Goal: Information Seeking & Learning: Learn about a topic

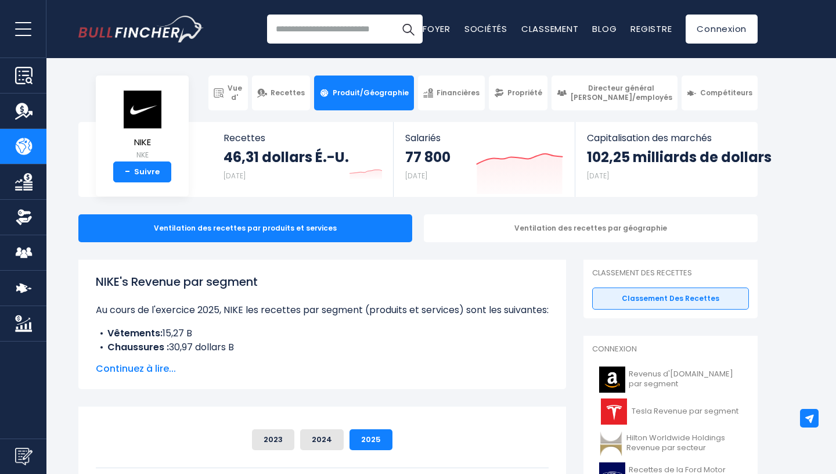
click at [161, 372] on span "Continuez à lire..." at bounding box center [322, 369] width 453 height 14
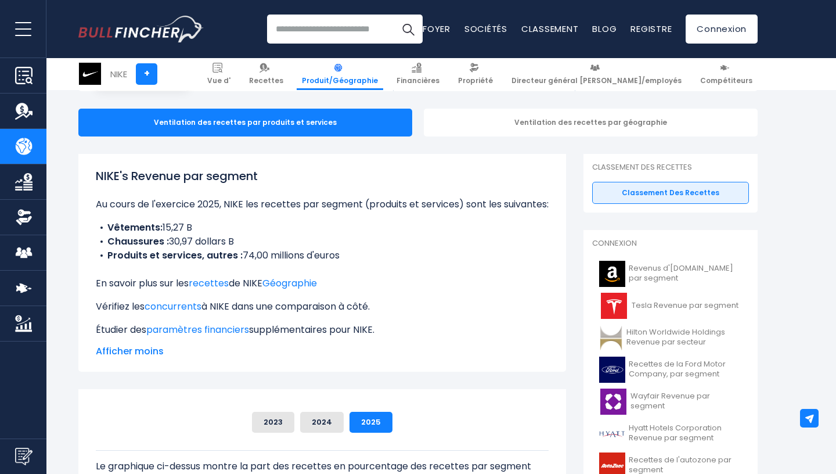
scroll to position [111, 0]
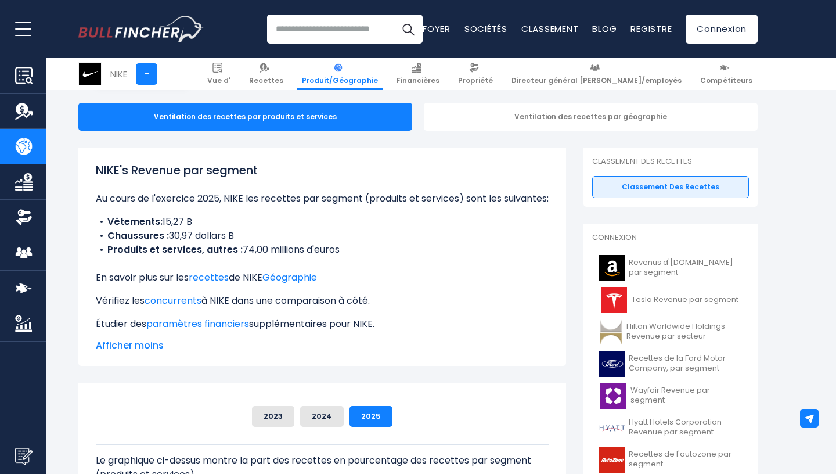
click at [222, 243] on li "Chaussures : 30,97 dollars B" at bounding box center [322, 236] width 453 height 14
click at [445, 67] on link "Financières" at bounding box center [417, 74] width 53 height 32
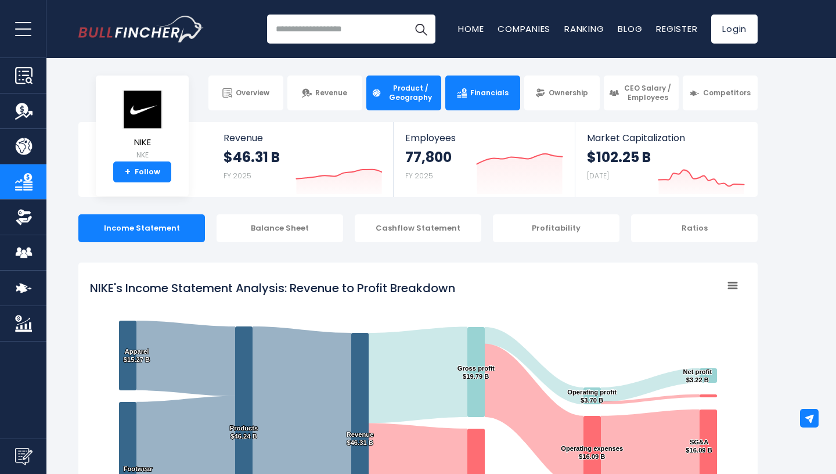
click at [402, 101] on span "Product / Geography" at bounding box center [410, 93] width 51 height 18
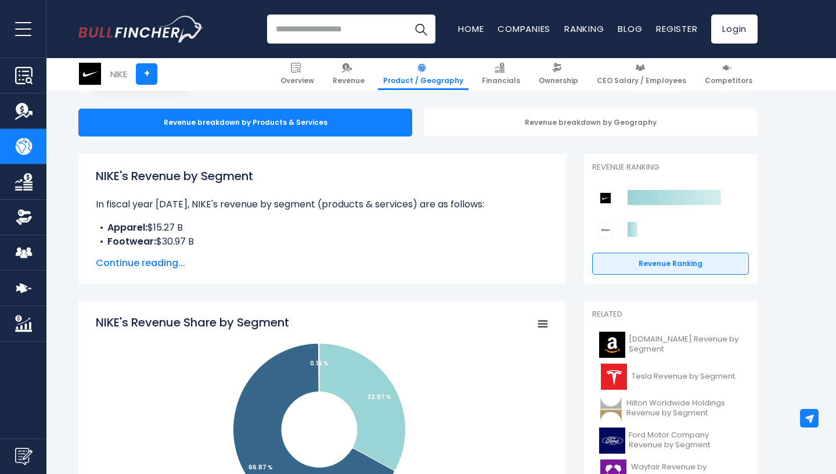
scroll to position [102, 0]
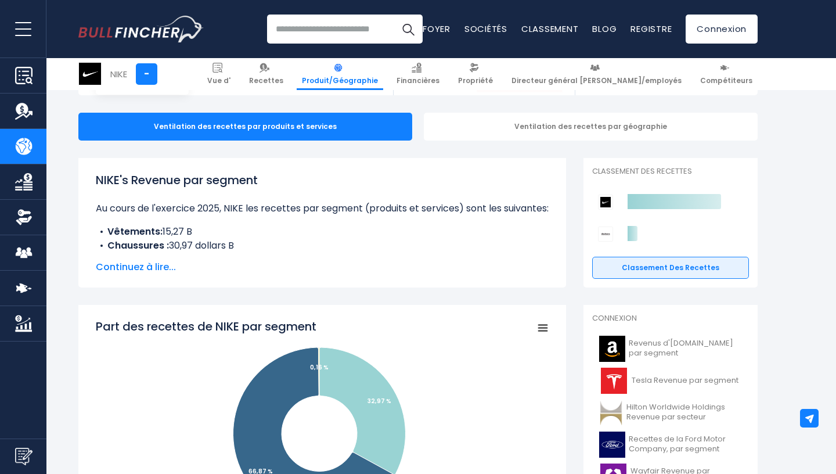
click at [146, 270] on span "Continuez à lire..." at bounding box center [322, 267] width 453 height 14
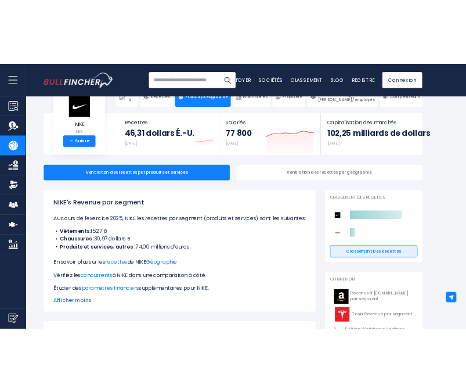
scroll to position [13, 0]
